Goal: Transaction & Acquisition: Download file/media

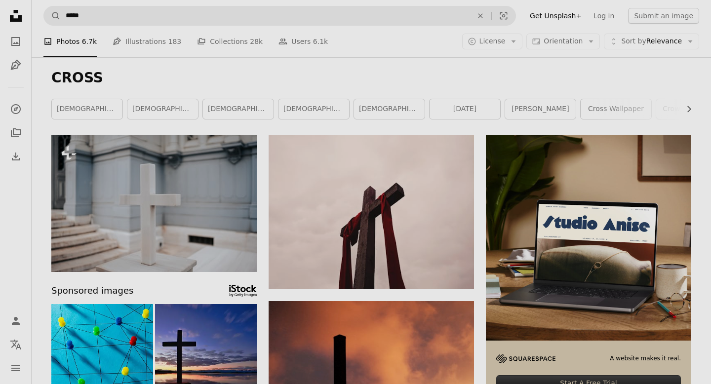
scroll to position [3010, 0]
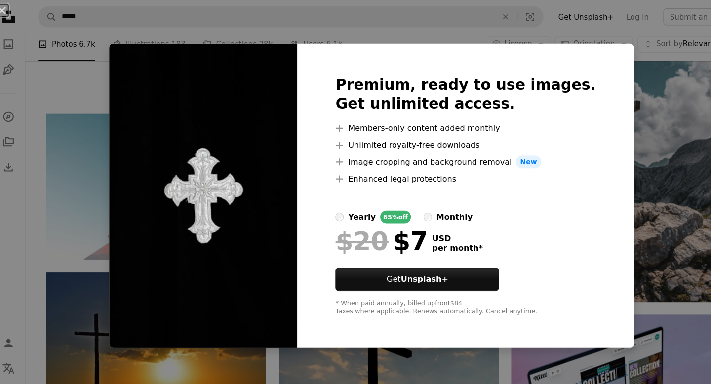
click at [462, 34] on div "An X shape Premium, ready to use images. Get unlimited access. A plus sign Memb…" at bounding box center [355, 192] width 711 height 384
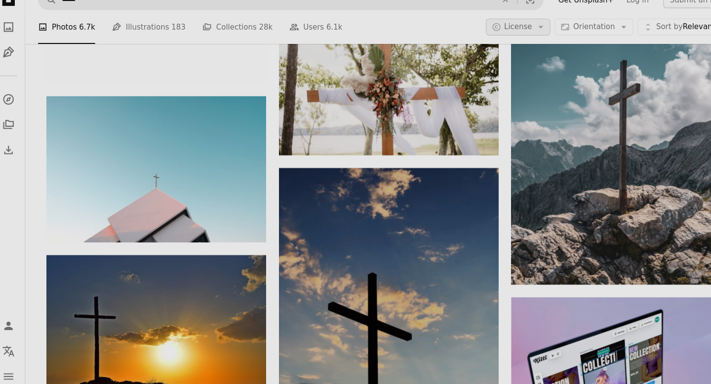
click at [500, 40] on span "License" at bounding box center [493, 41] width 26 height 8
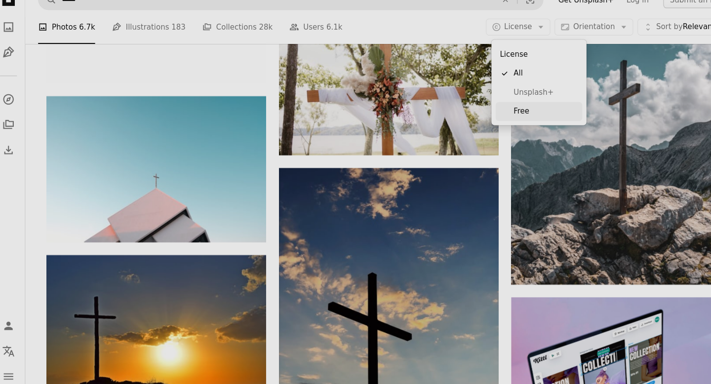
click at [503, 120] on span "Free" at bounding box center [518, 121] width 60 height 10
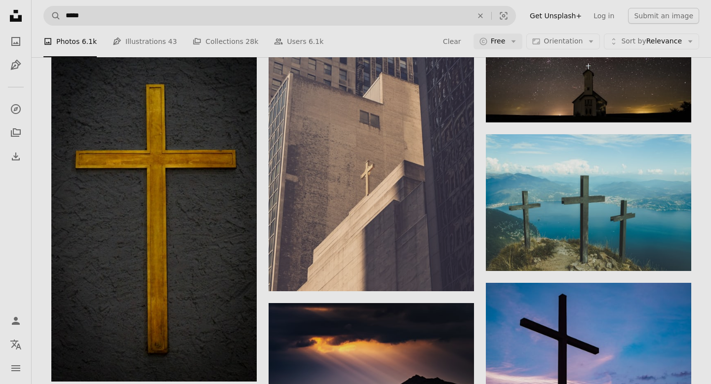
scroll to position [5965, 0]
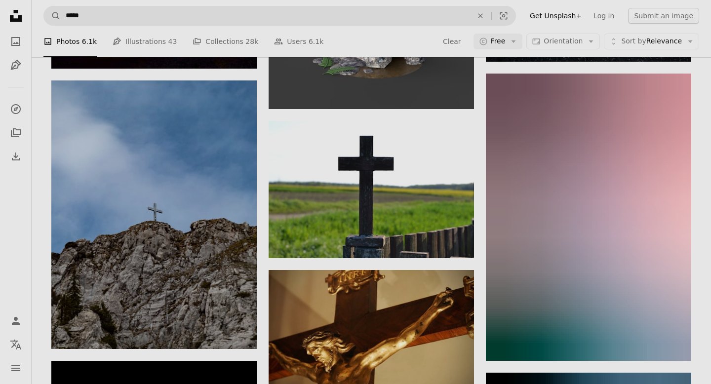
scroll to position [17112, 0]
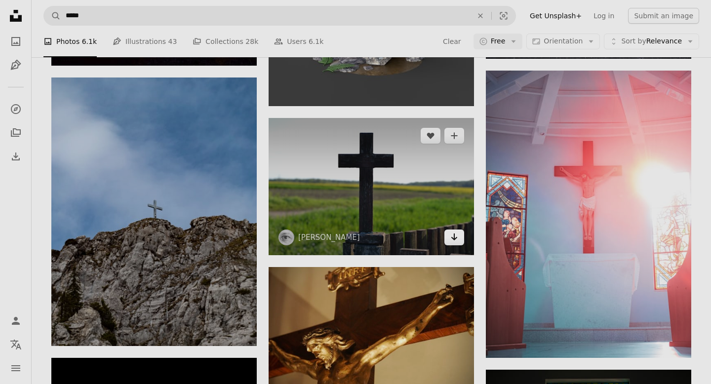
click at [458, 243] on link "Arrow pointing down" at bounding box center [454, 238] width 20 height 16
